Goal: Task Accomplishment & Management: Manage account settings

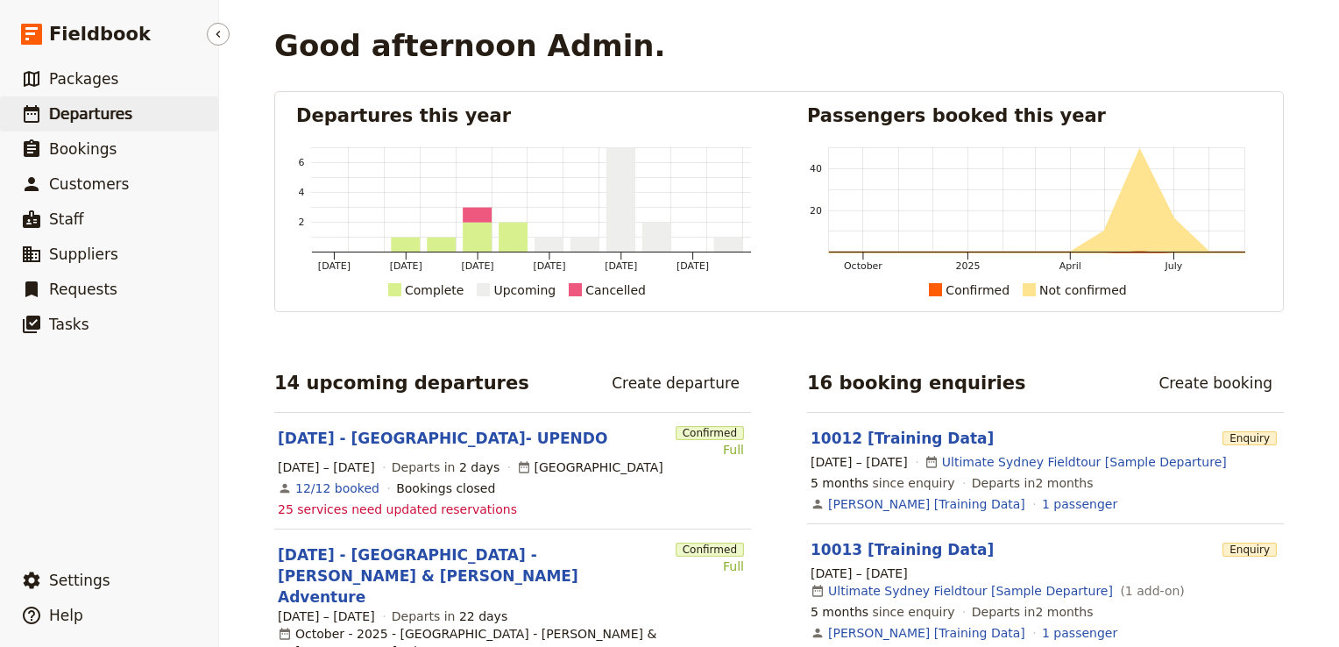
click at [110, 122] on span "Departures" at bounding box center [90, 114] width 83 height 18
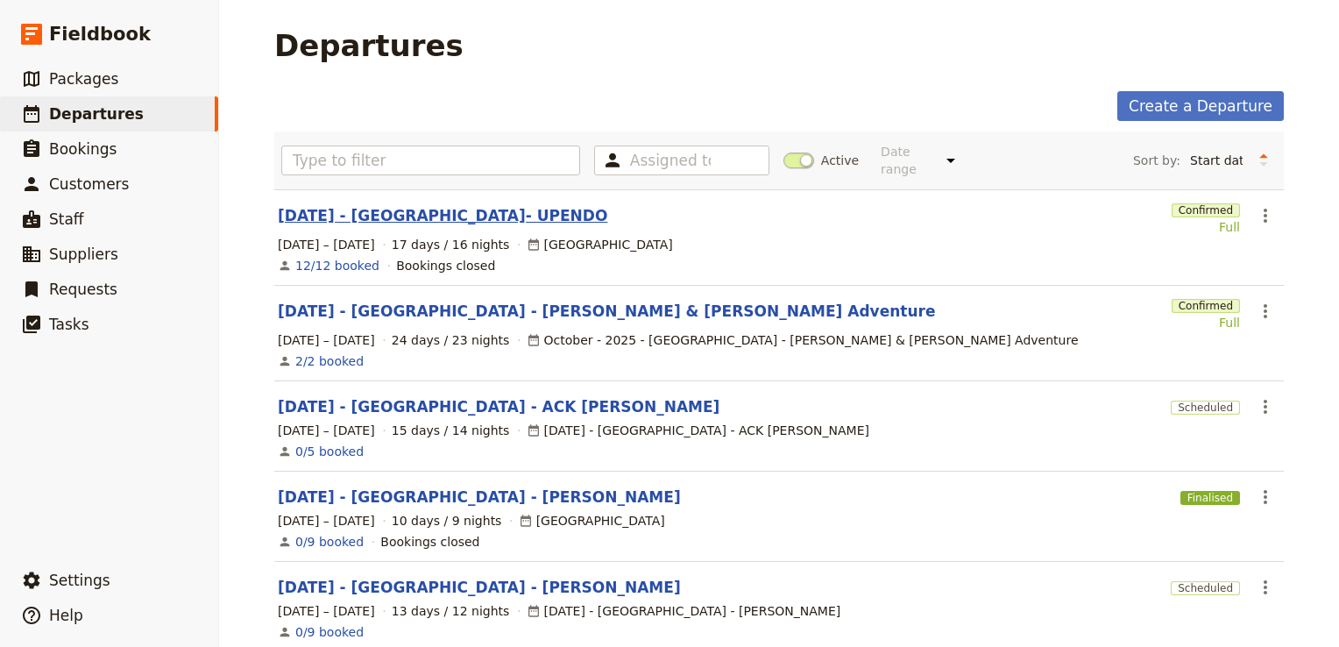
click at [401, 205] on link "[DATE] - [GEOGRAPHIC_DATA]- UPENDO" at bounding box center [442, 215] width 329 height 21
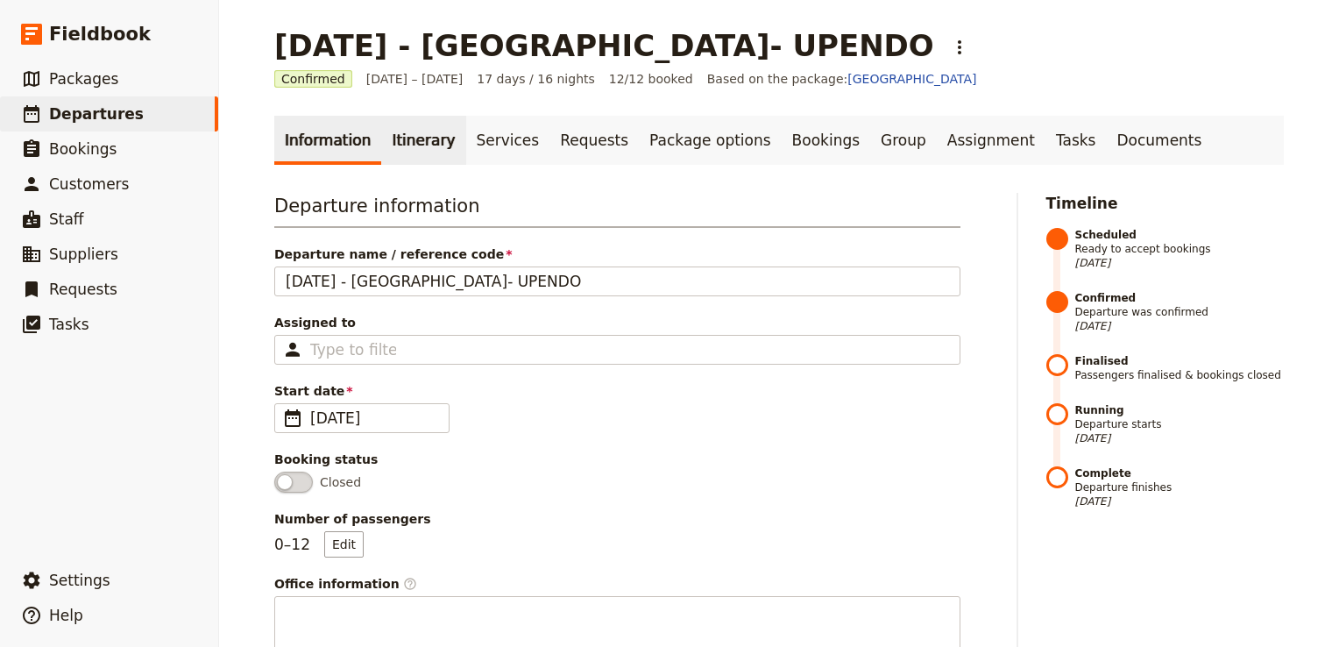
click at [412, 135] on link "Itinerary" at bounding box center [423, 140] width 84 height 49
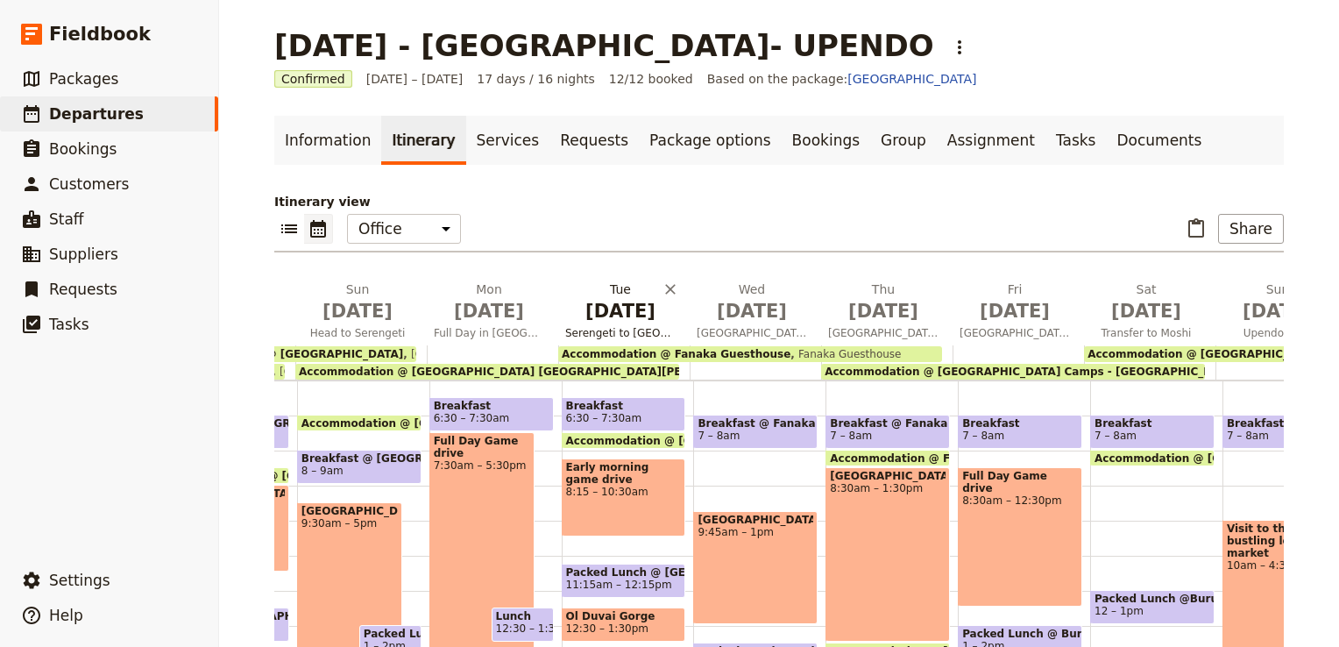
scroll to position [0, 286]
click at [746, 312] on span "[DATE]" at bounding box center [751, 311] width 110 height 26
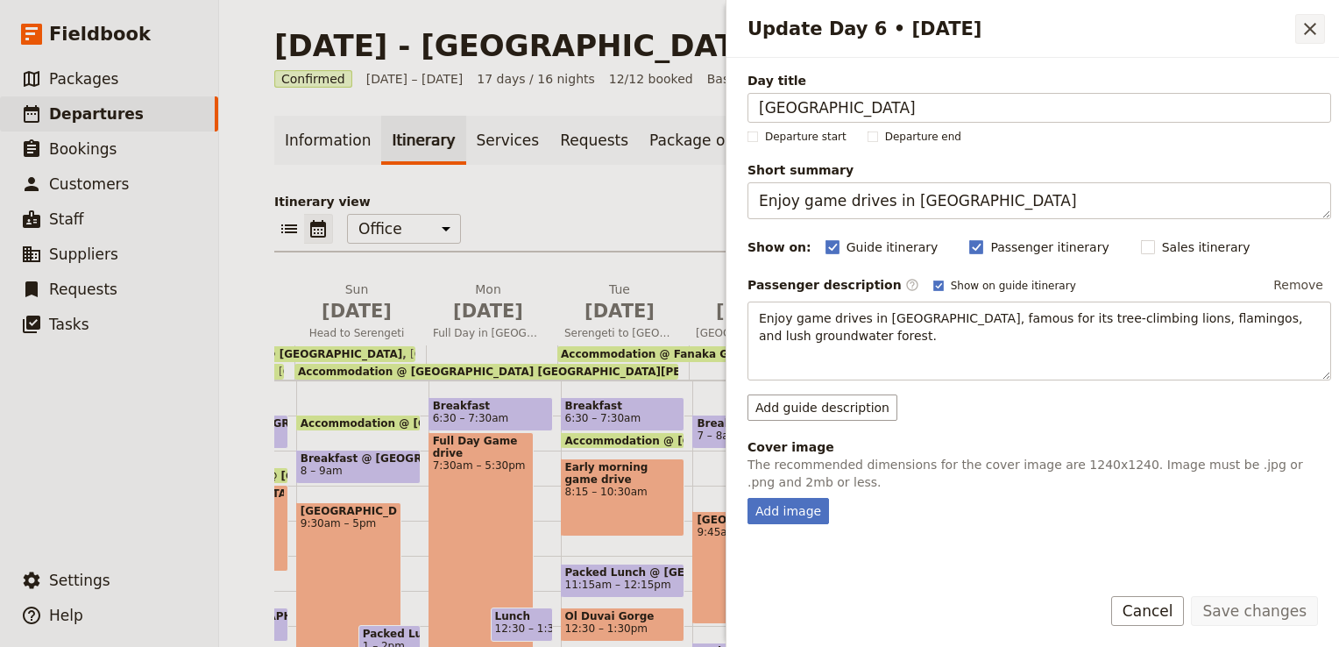
click at [1313, 28] on icon "Close drawer" at bounding box center [1309, 28] width 21 height 21
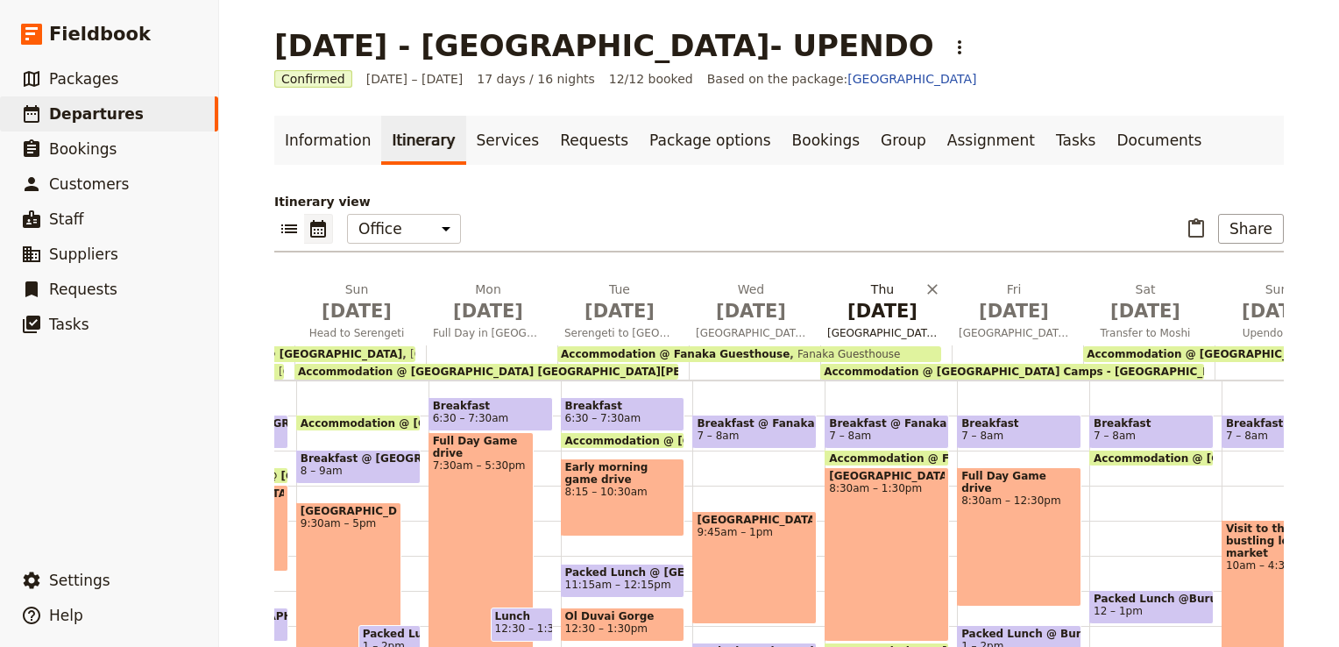
click at [873, 319] on span "[DATE]" at bounding box center [882, 311] width 110 height 26
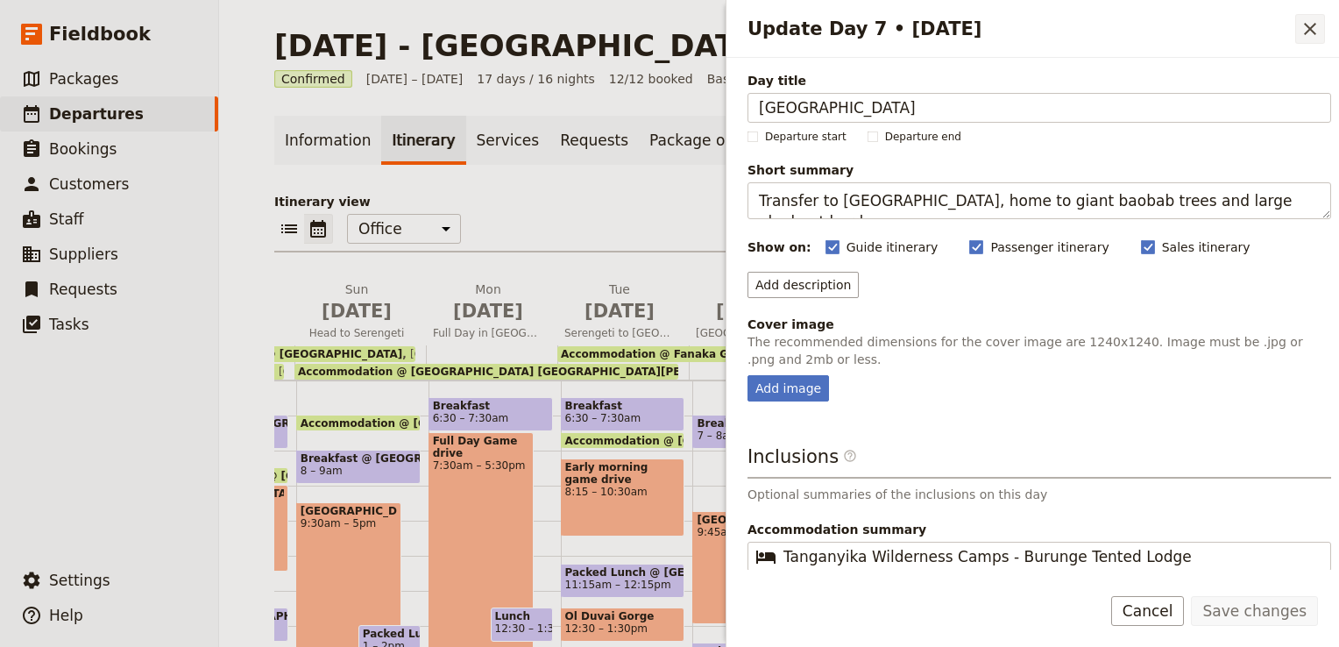
click at [1311, 26] on icon "Close drawer" at bounding box center [1309, 28] width 21 height 21
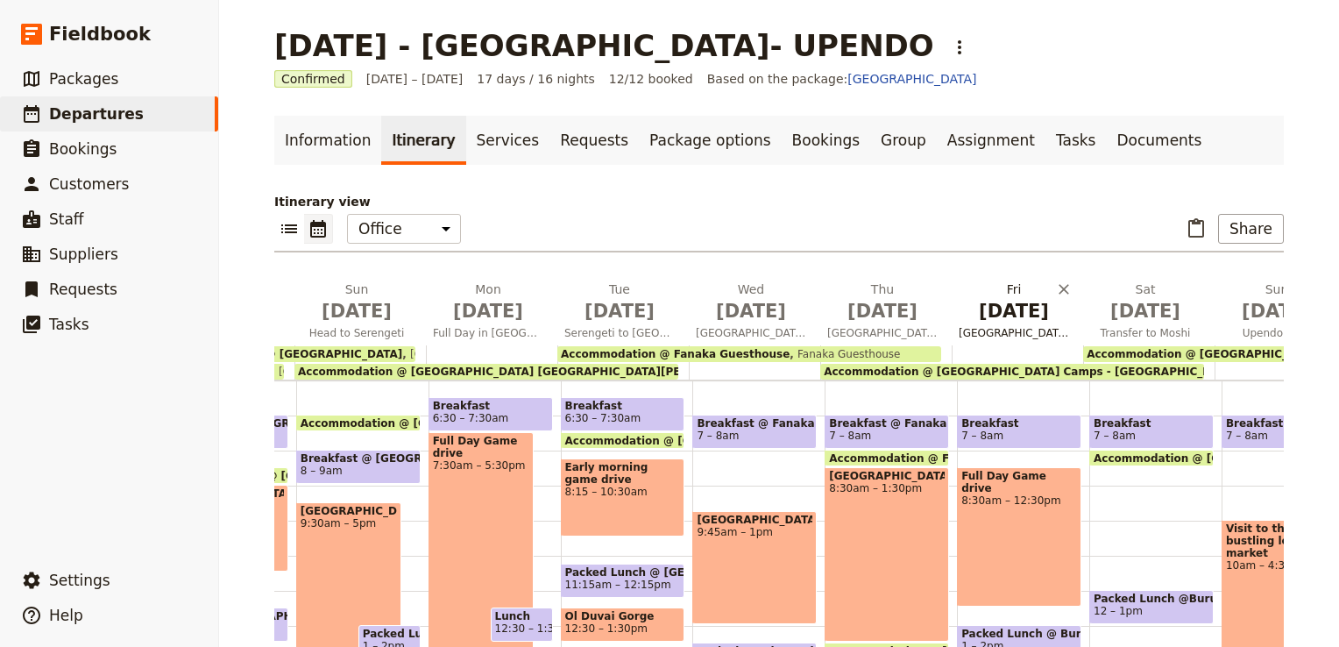
click at [999, 317] on span "[DATE]" at bounding box center [1013, 311] width 110 height 26
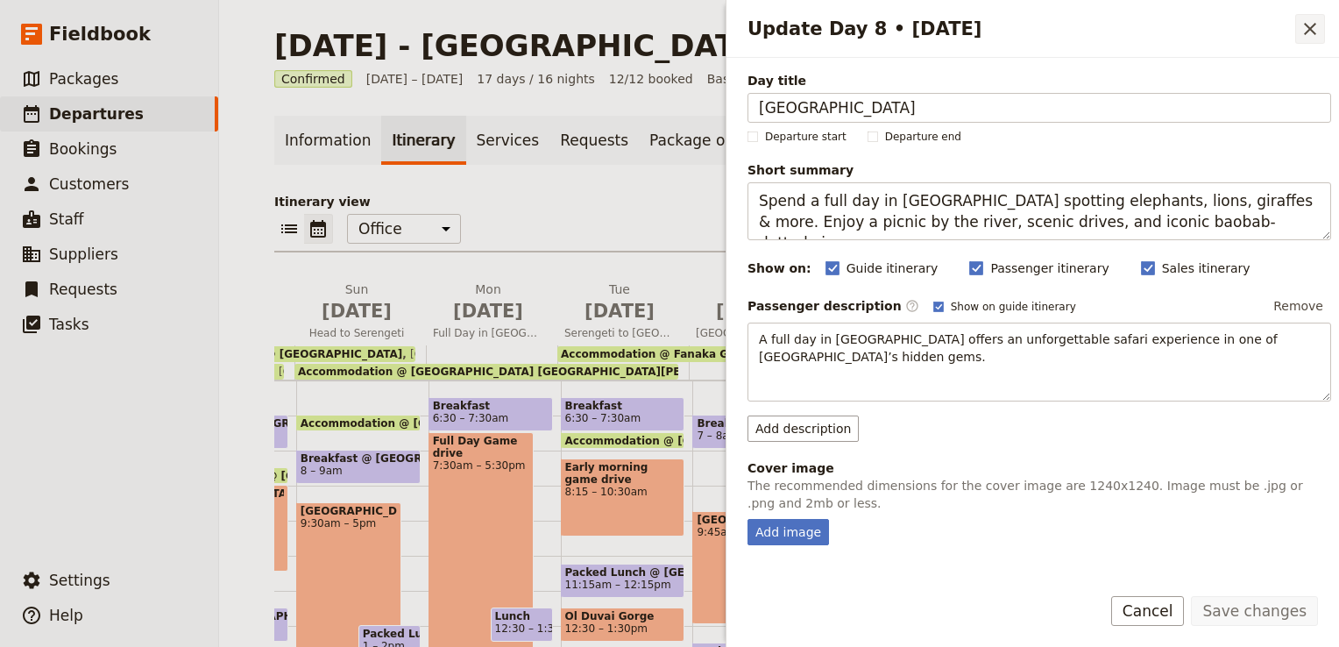
click at [1308, 25] on icon "Close drawer" at bounding box center [1309, 28] width 21 height 21
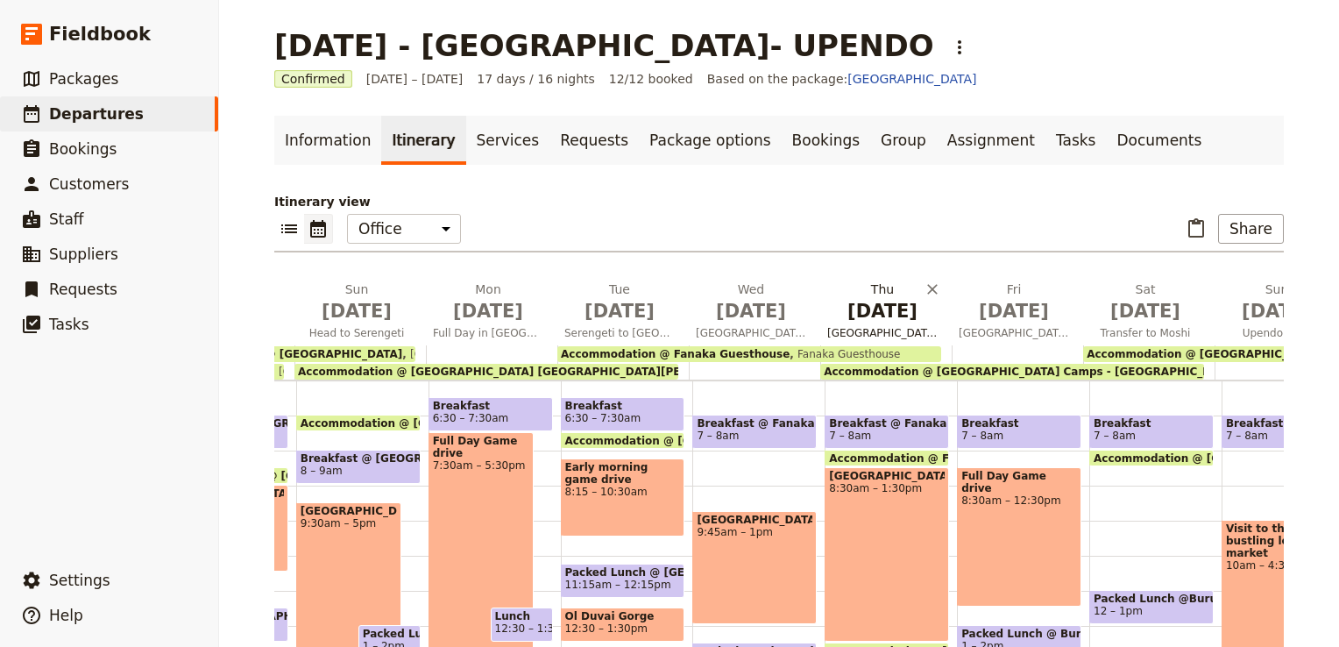
click at [873, 320] on span "[DATE]" at bounding box center [882, 311] width 110 height 26
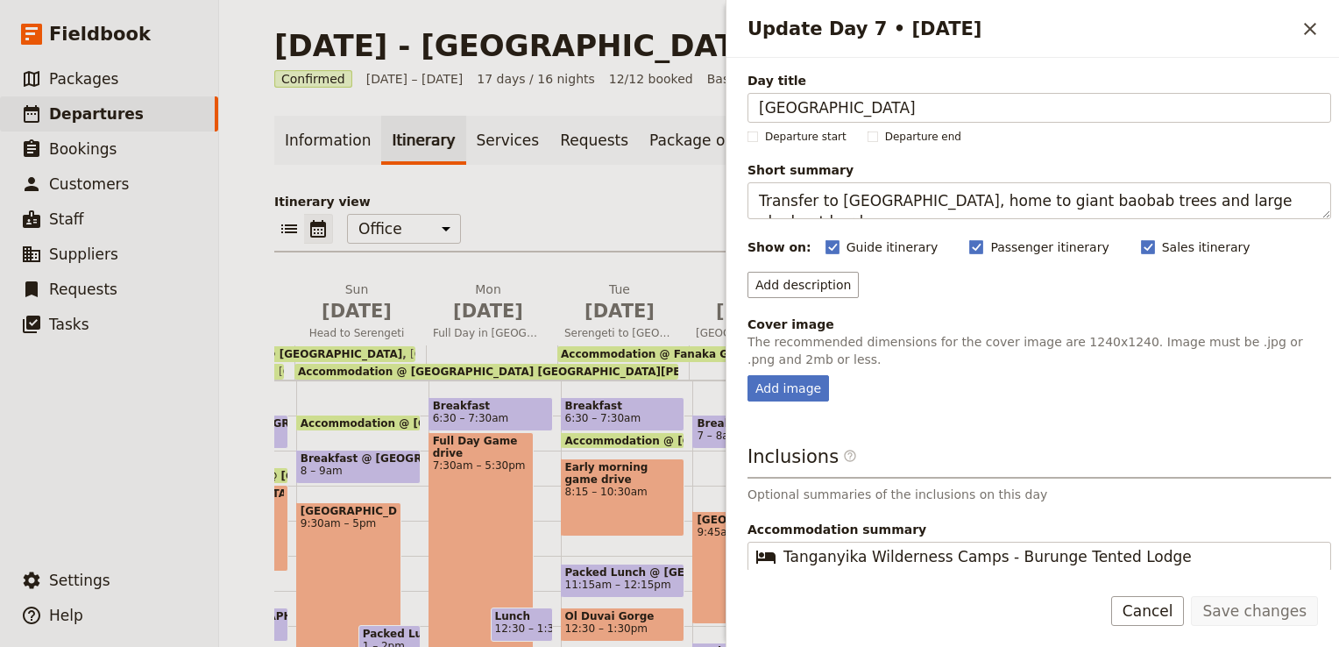
click at [662, 258] on div "Itinerary view ​ ​ Office Guide Passenger Sales ​ Share [DATE] Arrive in [GEOGR…" at bounding box center [778, 491] width 1009 height 596
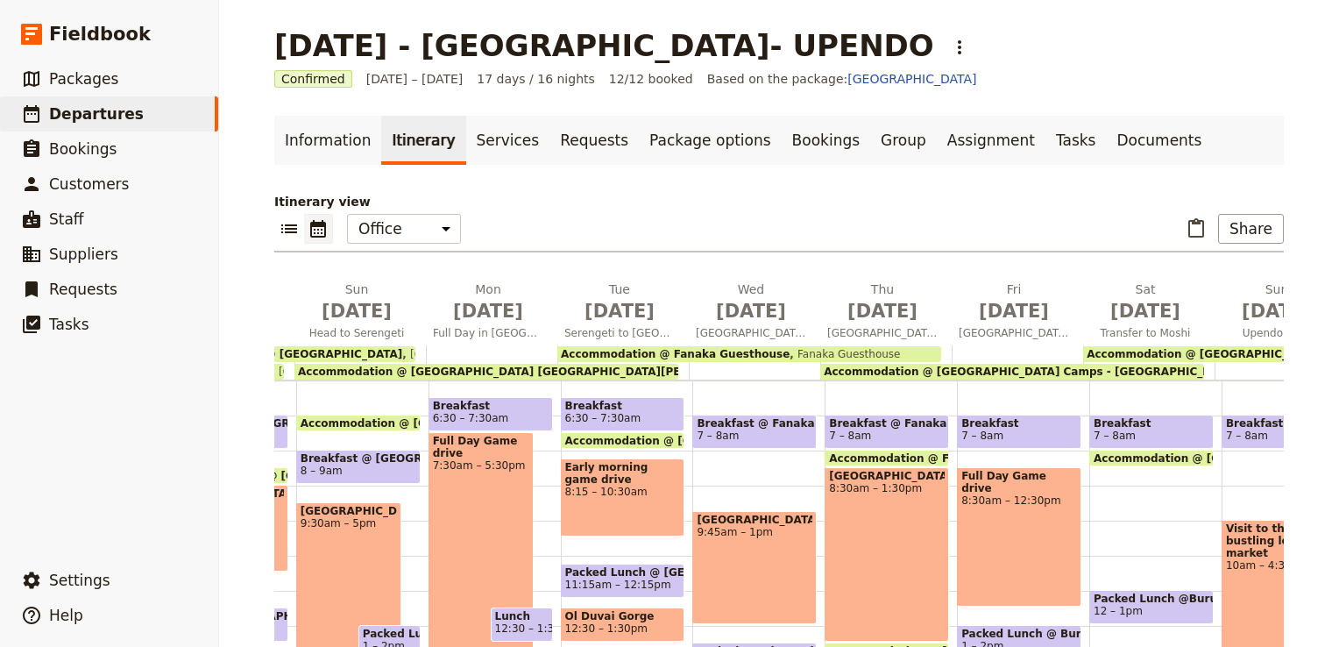
scroll to position [0, 0]
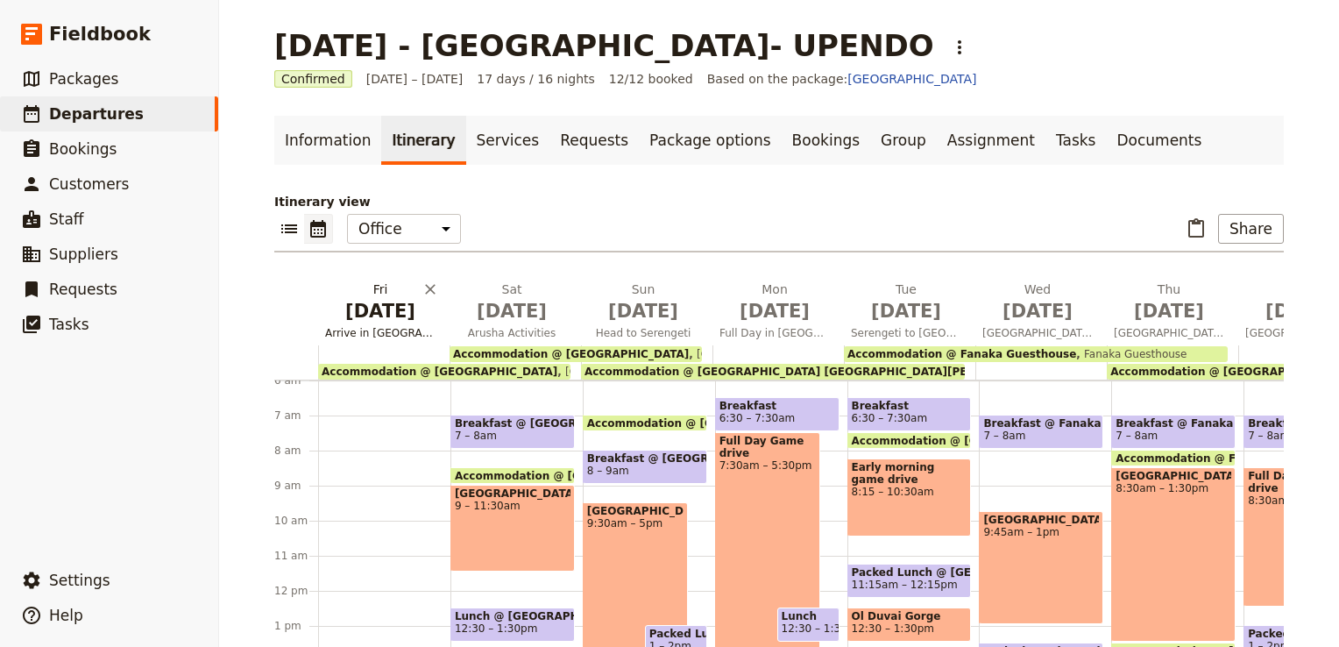
click at [371, 308] on span "[DATE]" at bounding box center [380, 311] width 110 height 26
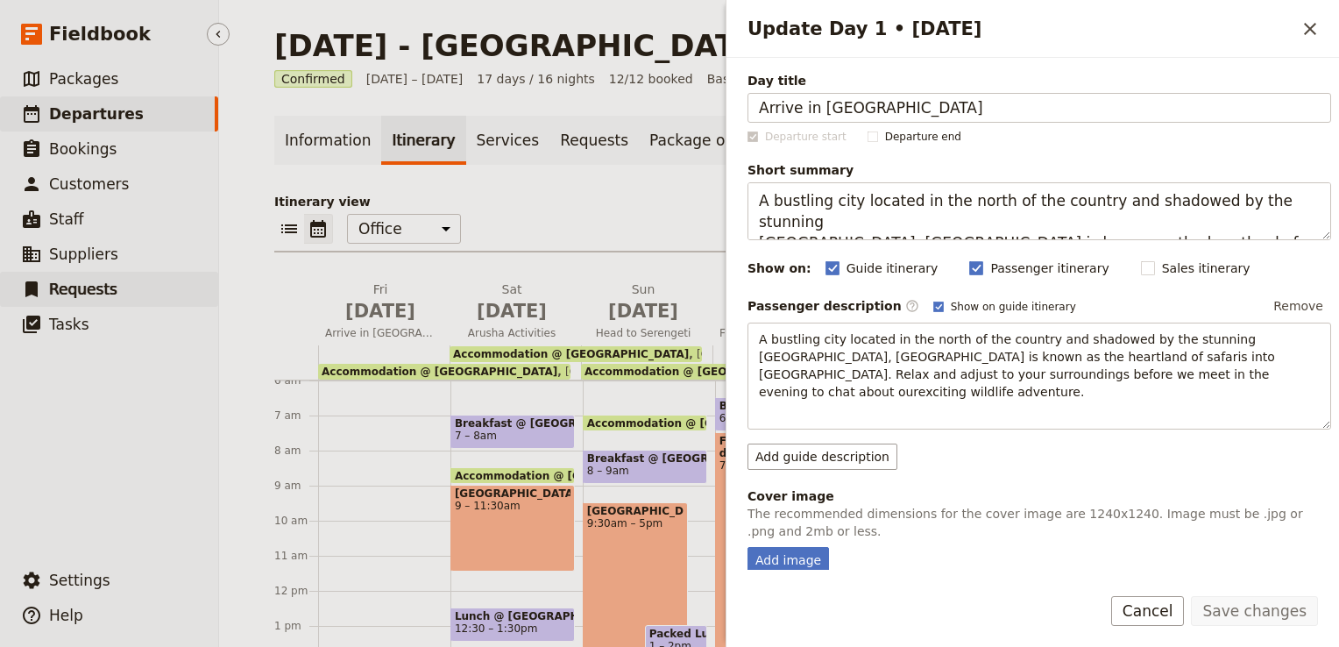
click at [207, 296] on link "​ Requests" at bounding box center [109, 289] width 218 height 35
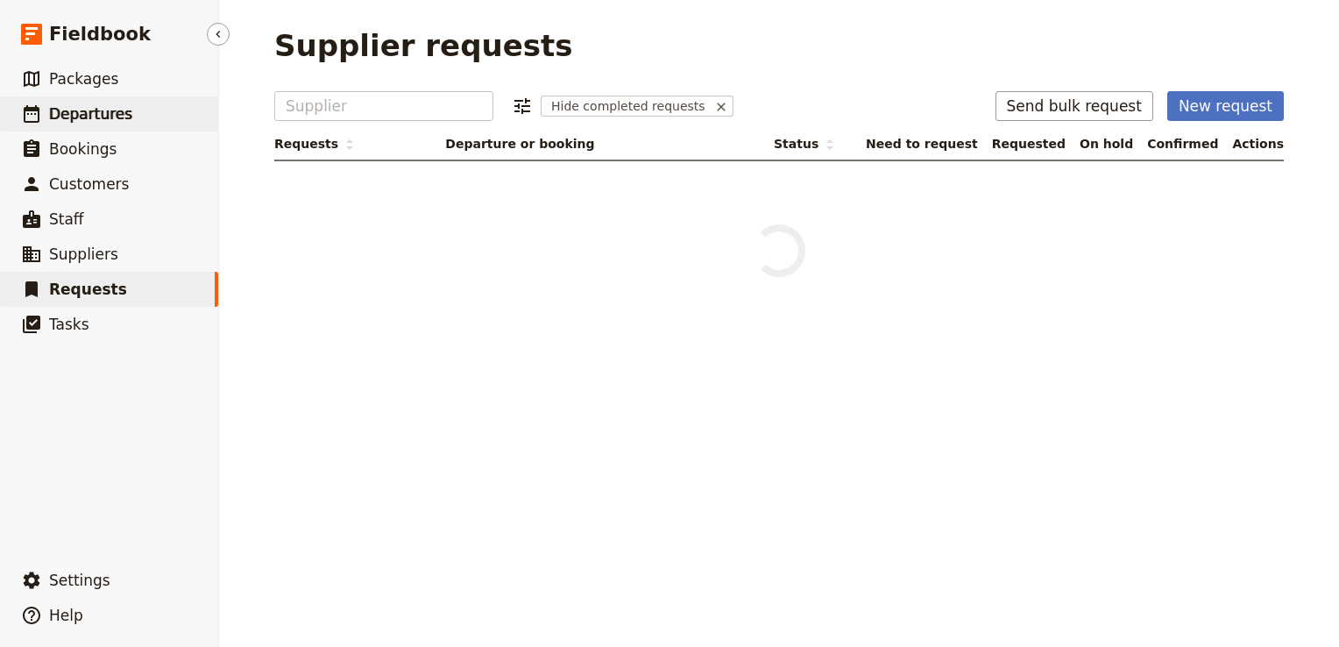
click at [143, 120] on link "​ Departures" at bounding box center [109, 113] width 218 height 35
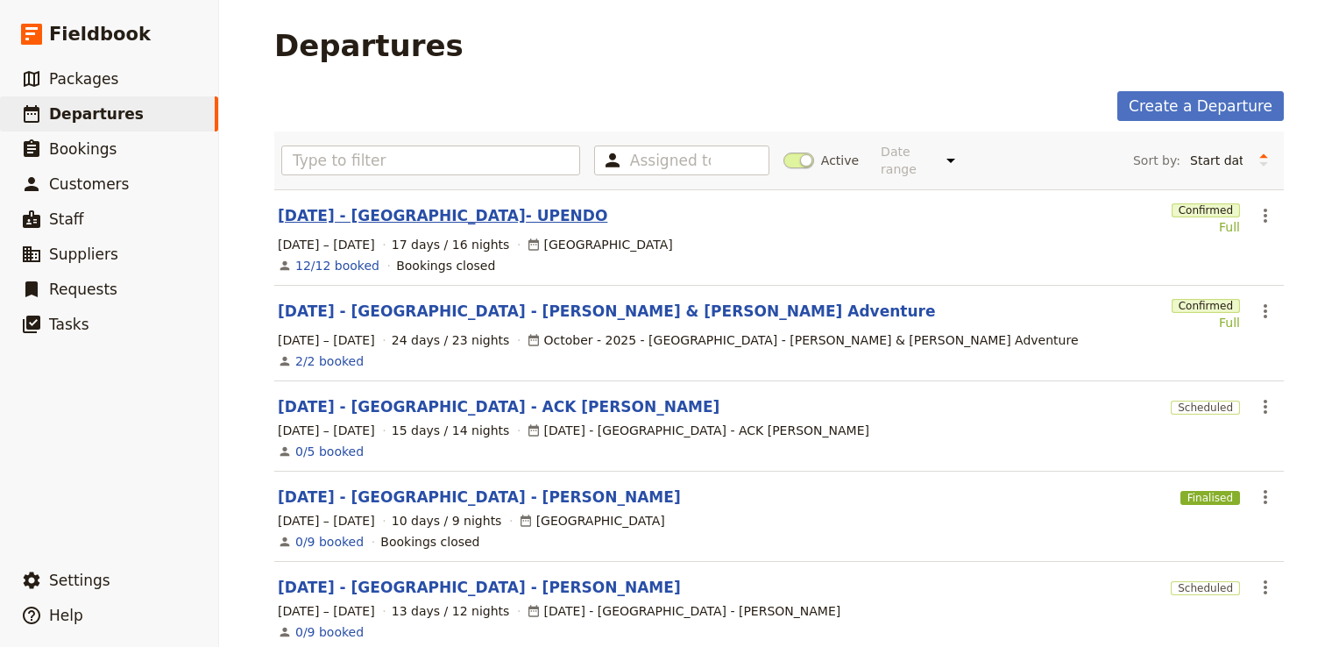
click at [387, 205] on link "[DATE] - [GEOGRAPHIC_DATA]- UPENDO" at bounding box center [442, 215] width 329 height 21
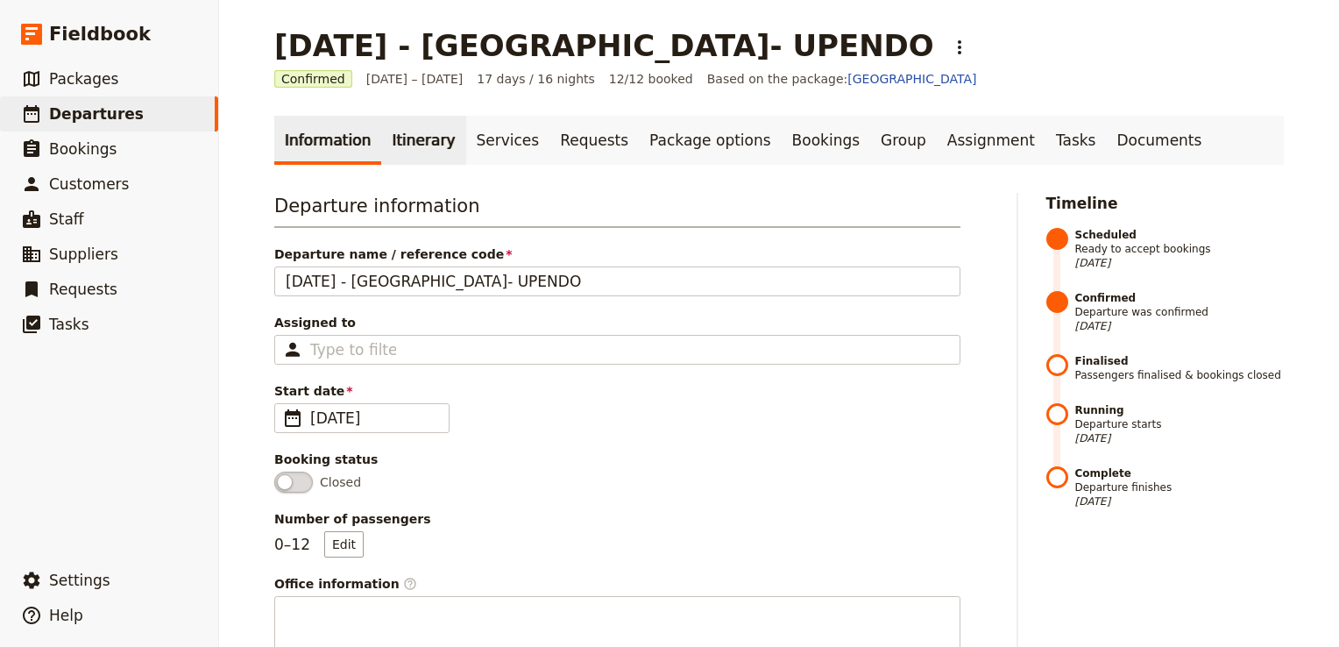
click at [415, 142] on link "Itinerary" at bounding box center [423, 140] width 84 height 49
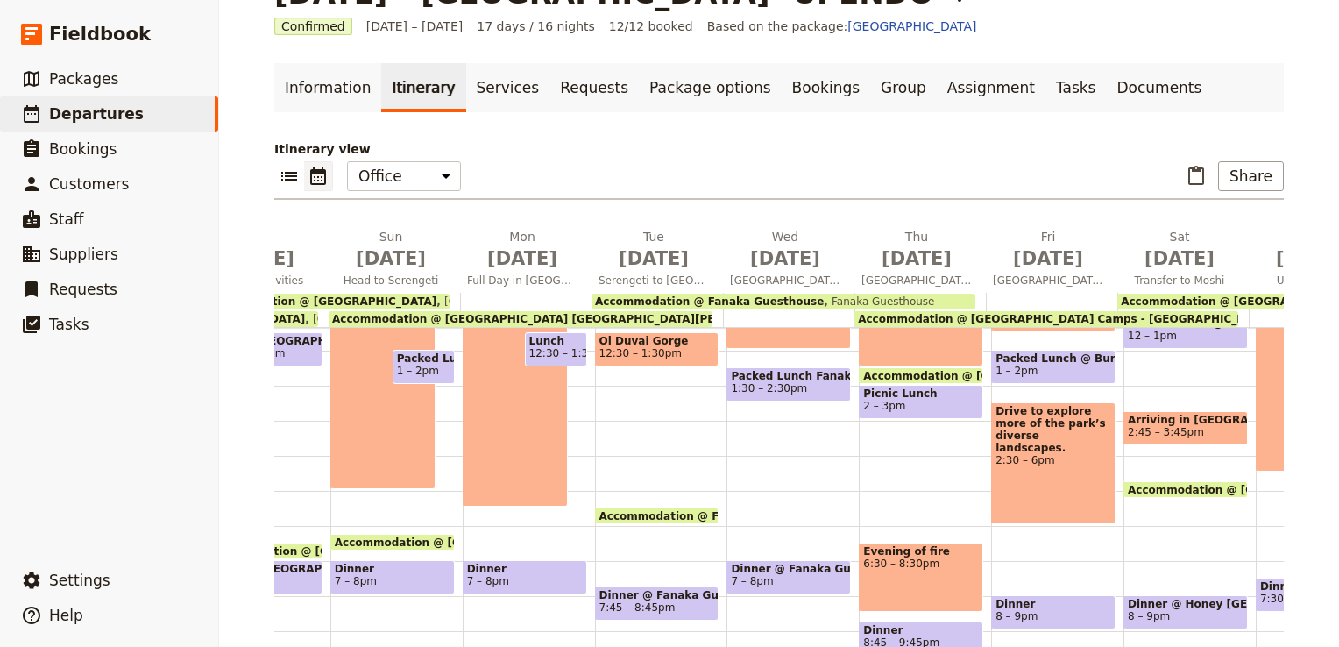
scroll to position [52, 0]
click at [910, 562] on div "Evening of fire 6:30 – 8:30pm" at bounding box center [921, 577] width 124 height 69
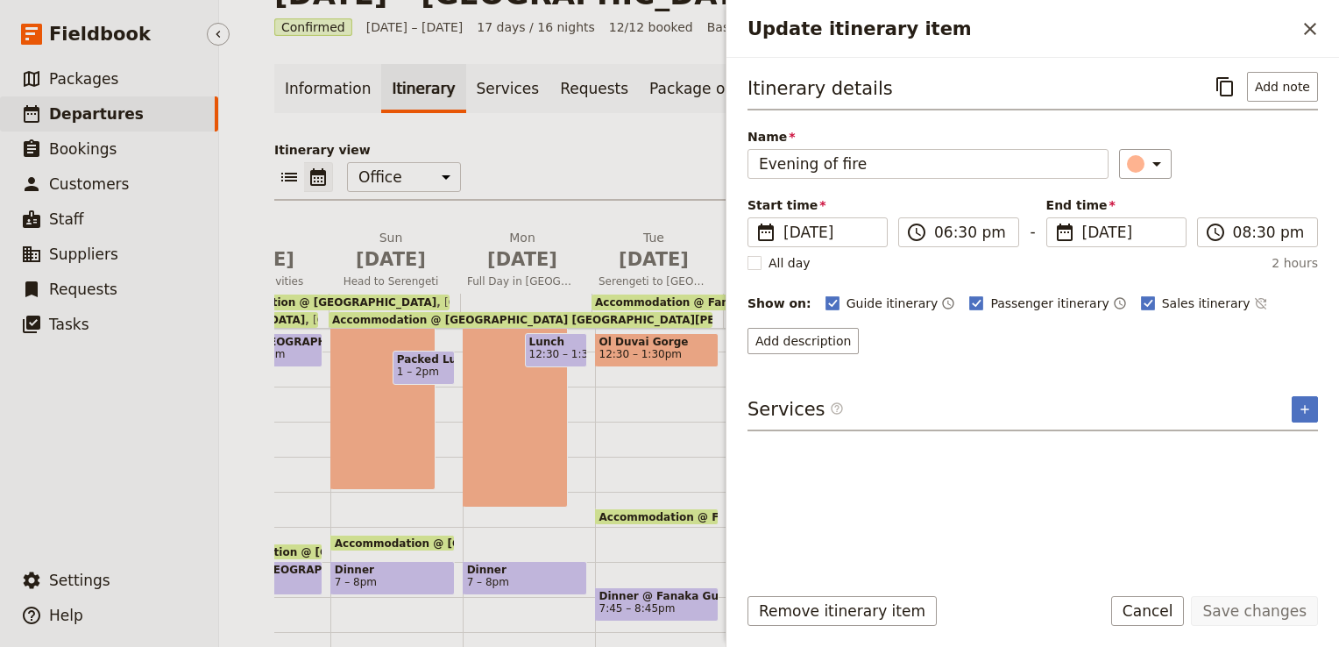
click at [99, 401] on ul "​ Packages ​ Departures ​ Bookings ​ Customers ​ Staff ​ Suppliers ​ Requests ​…" at bounding box center [109, 308] width 218 height 494
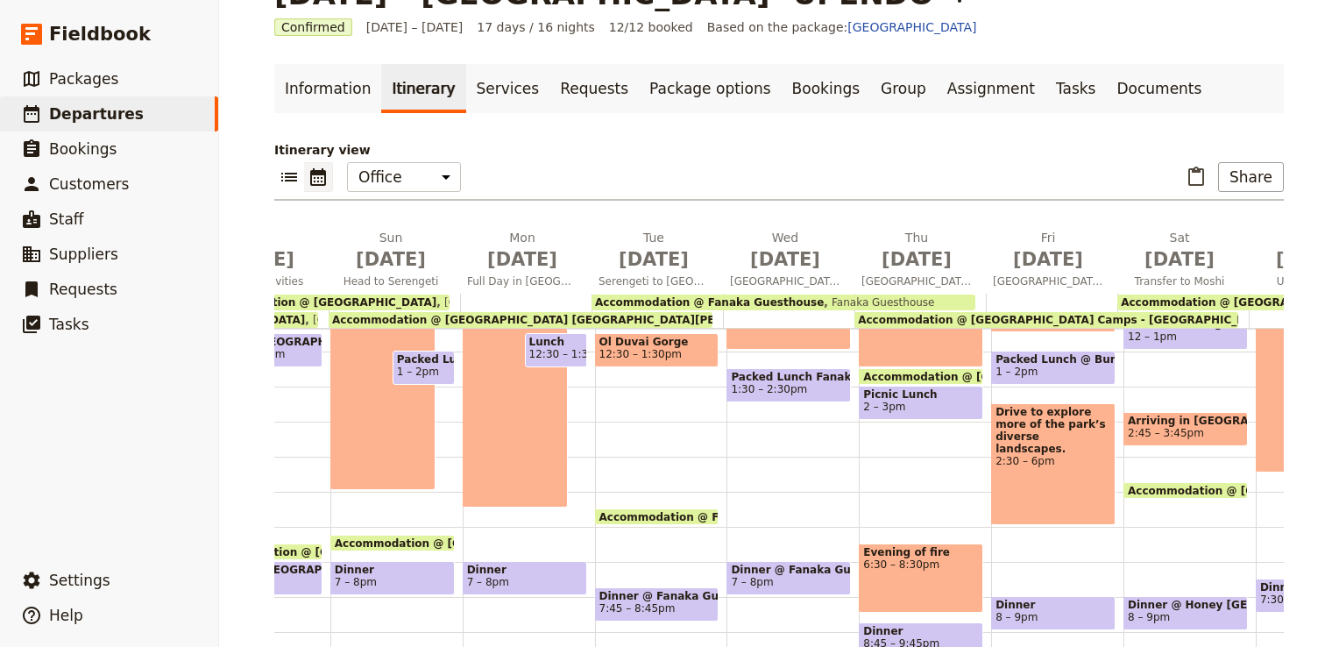
drag, startPoint x: 922, startPoint y: 554, endPoint x: 903, endPoint y: 571, distance: 25.4
click at [903, 571] on div "Evening of fire 6:30 – 8:30pm" at bounding box center [921, 577] width 124 height 69
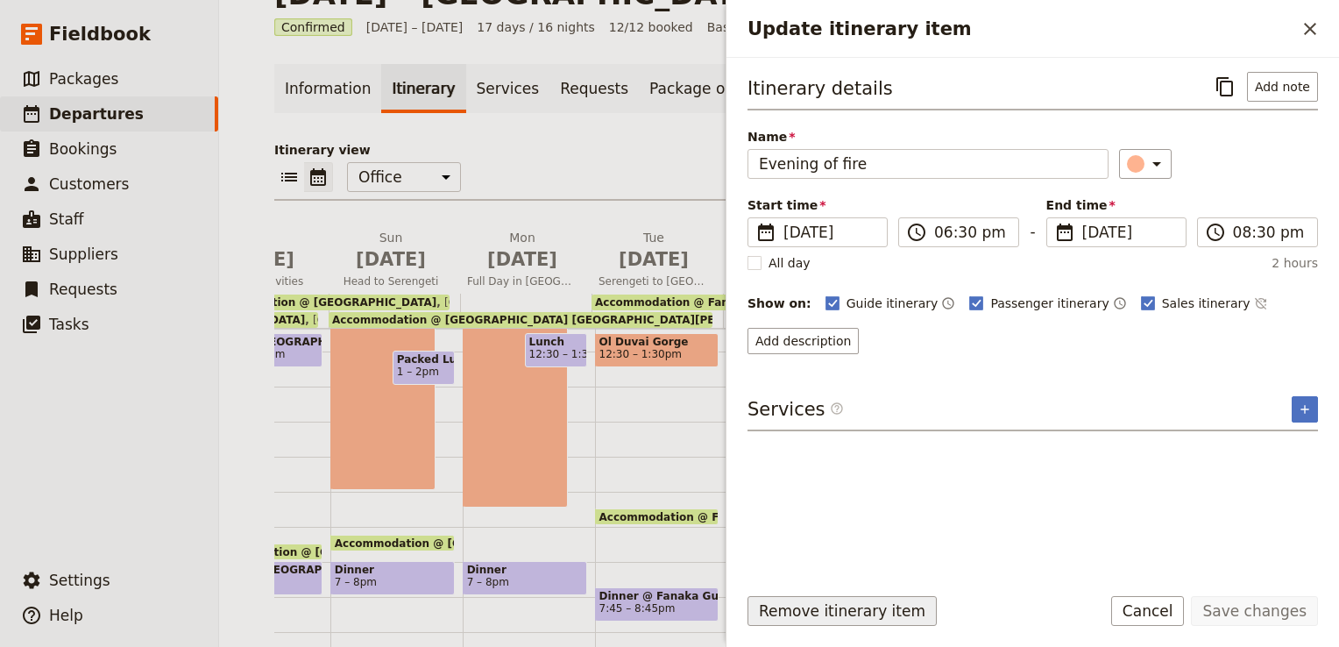
click at [859, 621] on button "Remove itinerary item" at bounding box center [841, 611] width 189 height 30
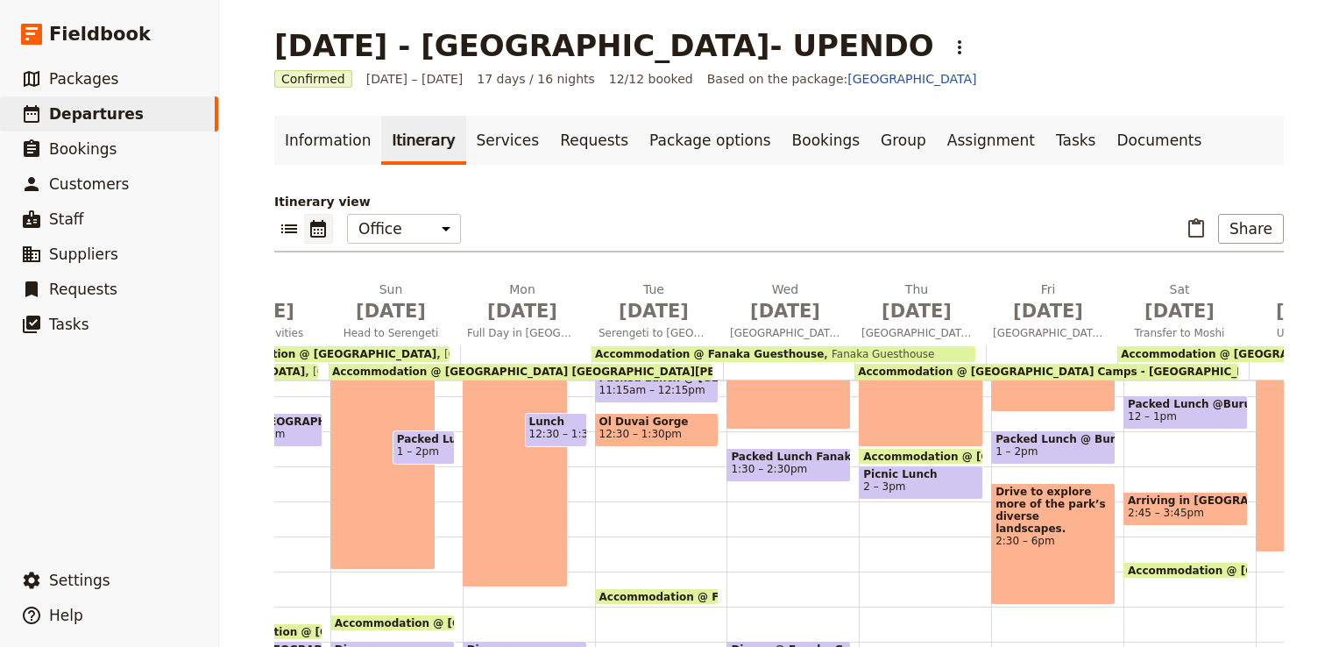
scroll to position [445, 0]
